Goal: Information Seeking & Learning: Learn about a topic

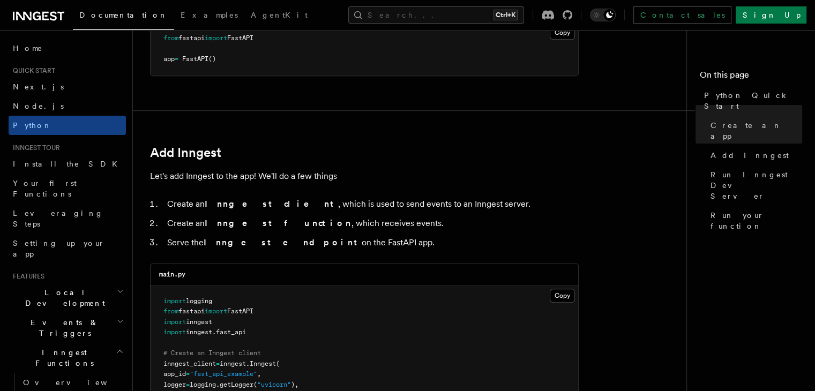
scroll to position [161, 0]
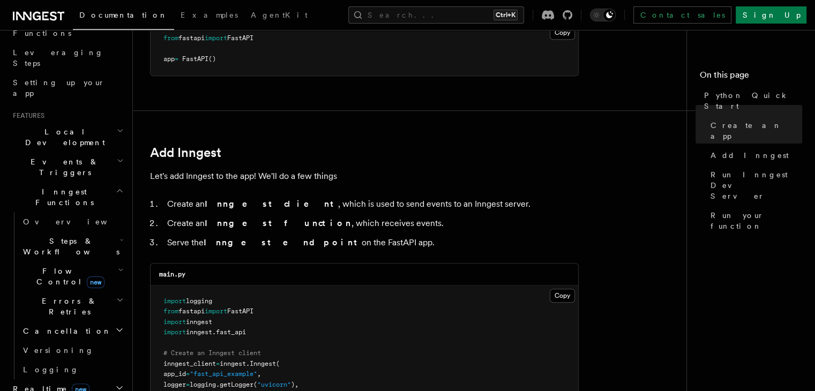
click at [64, 157] on span "Events & Triggers" at bounding box center [63, 167] width 108 height 21
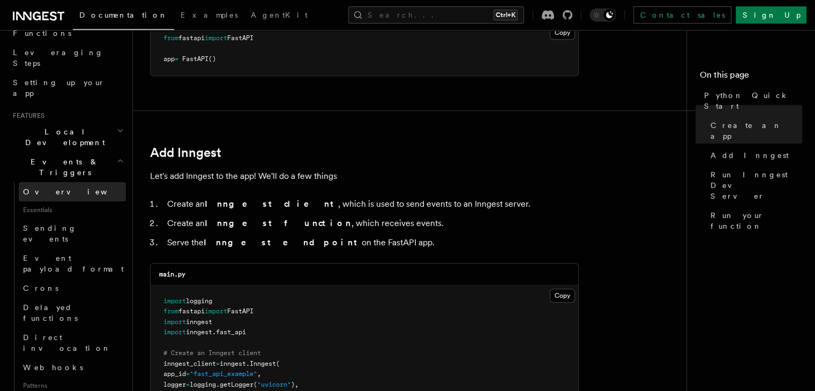
click at [75, 182] on link "Overview" at bounding box center [72, 191] width 107 height 19
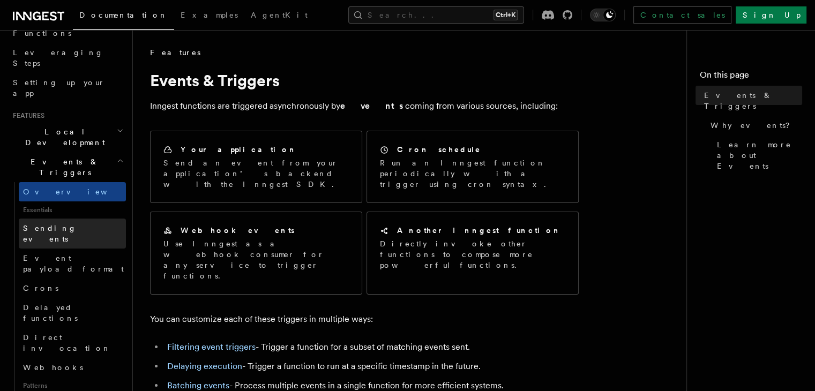
click at [59, 224] on span "Sending events" at bounding box center [50, 233] width 54 height 19
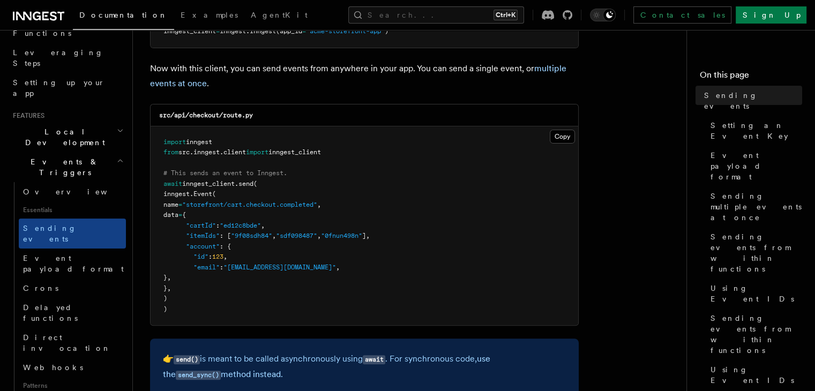
scroll to position [268, 0]
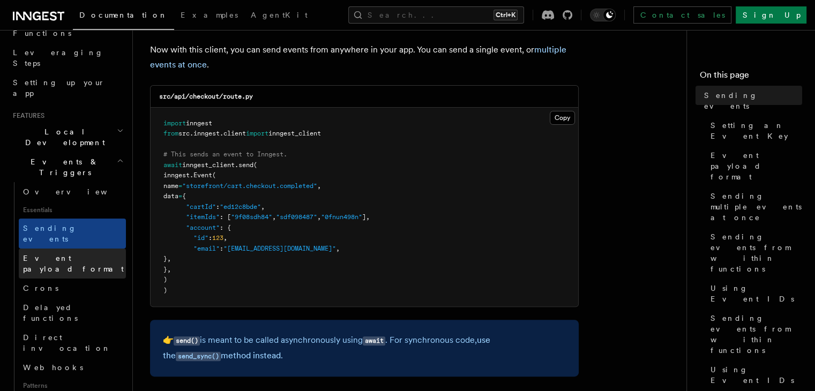
click at [56, 254] on span "Event payload format" at bounding box center [73, 263] width 101 height 19
